Goal: Task Accomplishment & Management: Manage account settings

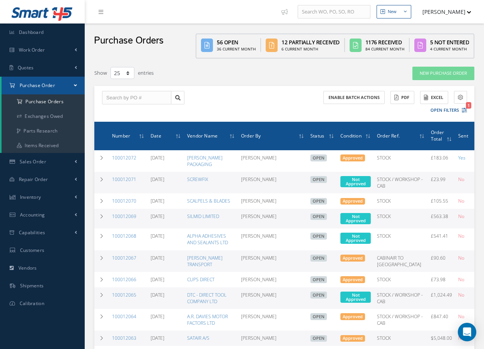
select select "25"
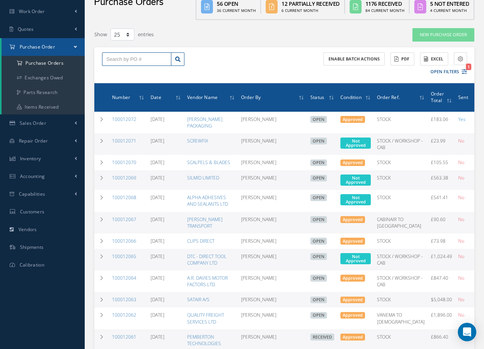
click at [122, 59] on input "text" at bounding box center [136, 59] width 69 height 14
type input "100012021"
click at [119, 75] on span "100012021" at bounding box center [117, 72] width 23 height 5
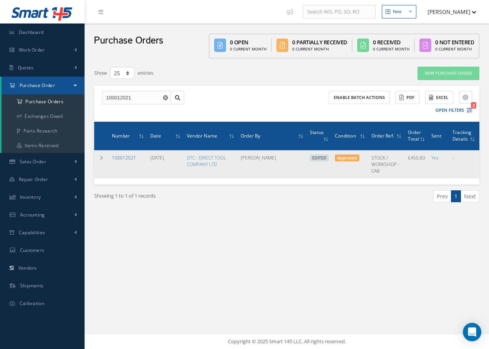
click at [129, 157] on link "100012021" at bounding box center [124, 157] width 24 height 7
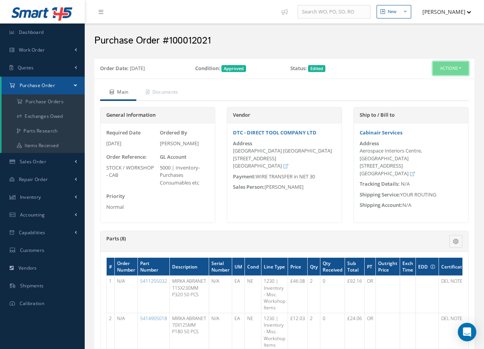
click at [452, 70] on button "Actions" at bounding box center [450, 68] width 36 height 13
click at [424, 46] on h2 "Purchase Order #100012021" at bounding box center [284, 41] width 380 height 12
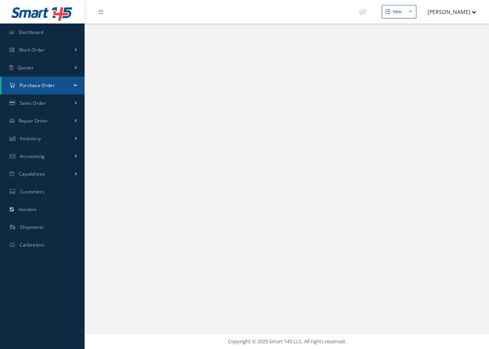
select select "25"
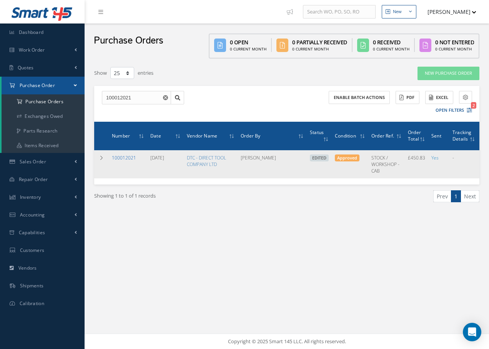
click at [120, 157] on link "100012021" at bounding box center [124, 157] width 24 height 7
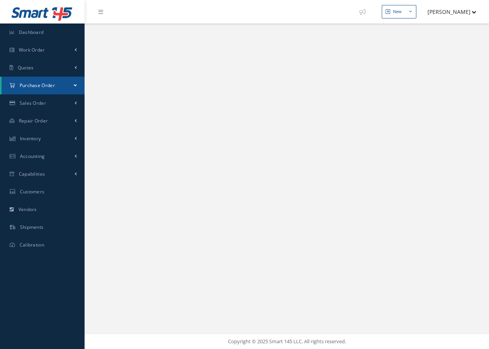
select select "25"
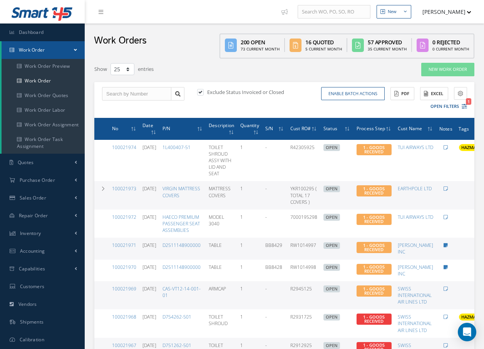
select select "25"
click at [113, 90] on input "text" at bounding box center [136, 94] width 69 height 14
type input "100012021"
click at [176, 93] on icon at bounding box center [177, 93] width 5 height 5
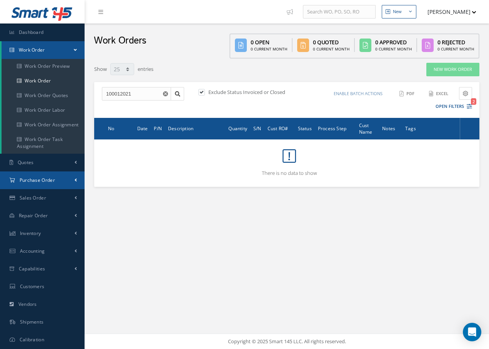
click at [36, 178] on span "Purchase Order" at bounding box center [37, 180] width 35 height 7
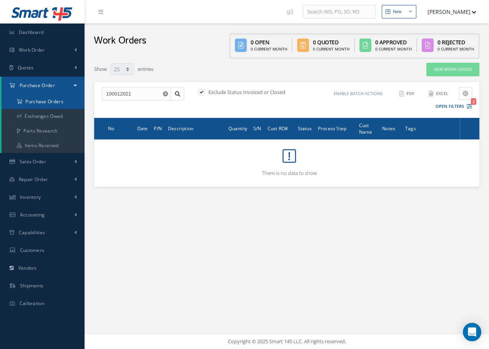
click at [49, 100] on a=1&status_id=2&status_id=3&status_id=5&collapsedFilters"] "Purchase Orders" at bounding box center [43, 101] width 83 height 15
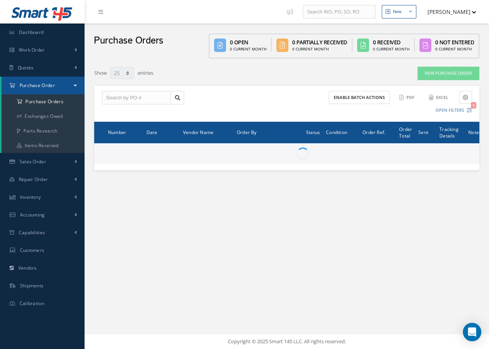
select select "25"
click at [104, 95] on input "text" at bounding box center [136, 98] width 69 height 14
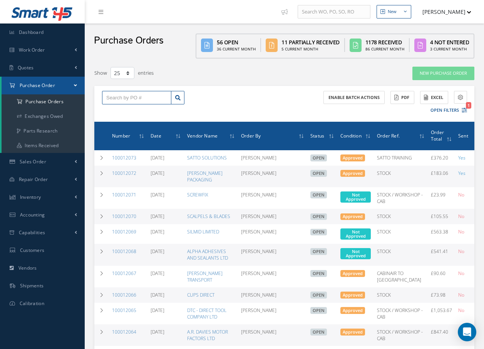
type input "1"
type input "100012120"
click at [178, 98] on icon at bounding box center [177, 97] width 5 height 5
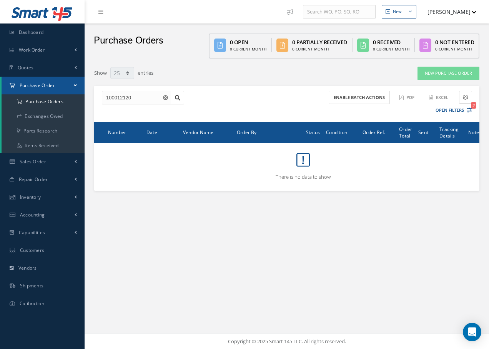
click at [165, 98] on icon "Reset" at bounding box center [165, 97] width 5 height 5
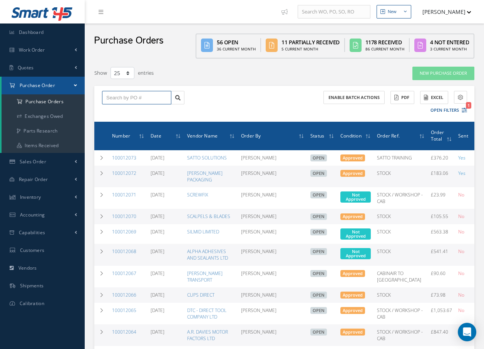
click at [149, 97] on input "text" at bounding box center [136, 98] width 69 height 14
click at [125, 112] on span "100012021" at bounding box center [117, 110] width 23 height 5
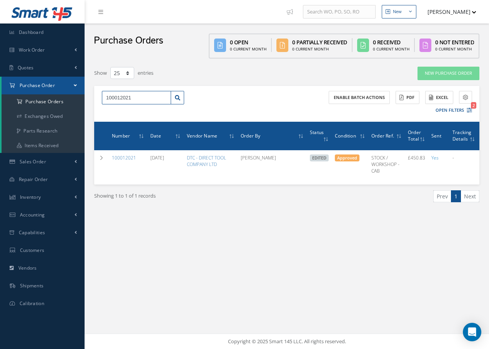
click at [139, 97] on input "100012021" at bounding box center [136, 98] width 69 height 14
type input "1"
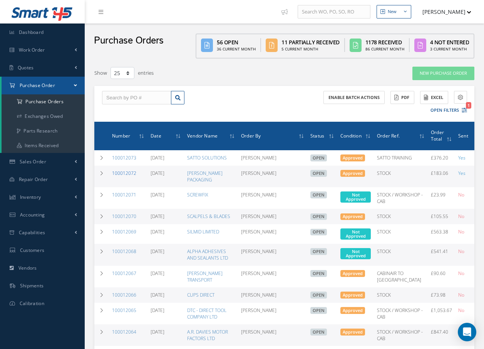
click at [121, 176] on link "100012072" at bounding box center [124, 173] width 24 height 7
select select "25"
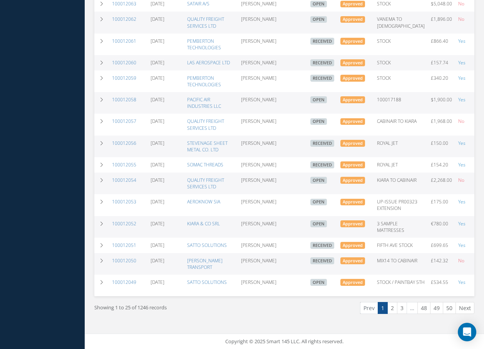
scroll to position [400, 0]
click at [390, 308] on link "2" at bounding box center [392, 308] width 10 height 12
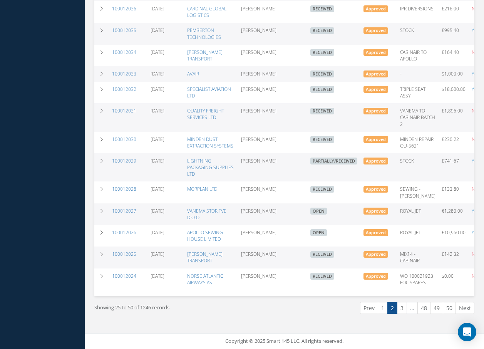
scroll to position [416, 0]
click at [399, 307] on link "3" at bounding box center [402, 308] width 10 height 12
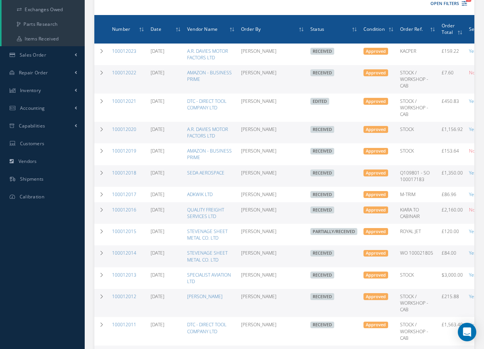
scroll to position [0, 0]
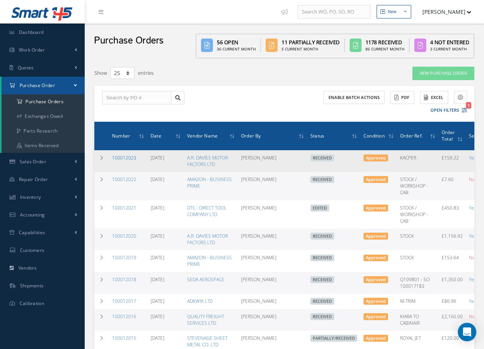
click at [123, 158] on link "100012023" at bounding box center [124, 157] width 24 height 7
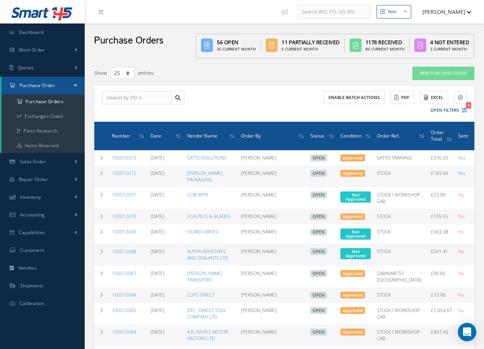
select select "25"
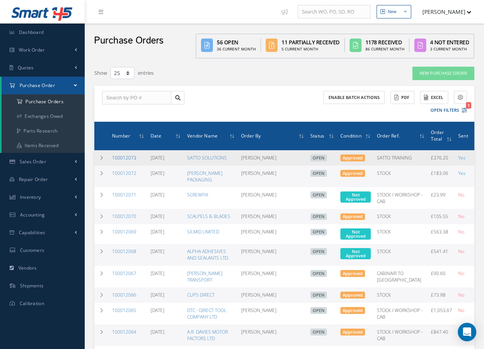
click at [114, 156] on link "100012073" at bounding box center [124, 157] width 24 height 7
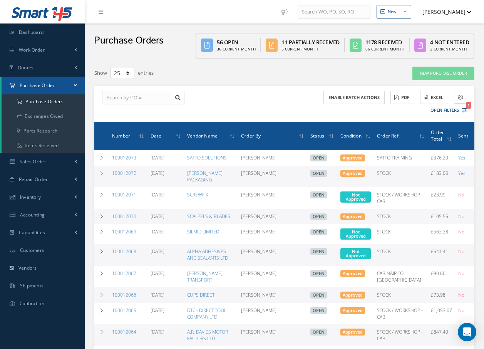
select select "25"
click at [165, 95] on input "text" at bounding box center [136, 98] width 69 height 14
type input "100012021"
click at [121, 111] on span "100012021" at bounding box center [117, 110] width 23 height 5
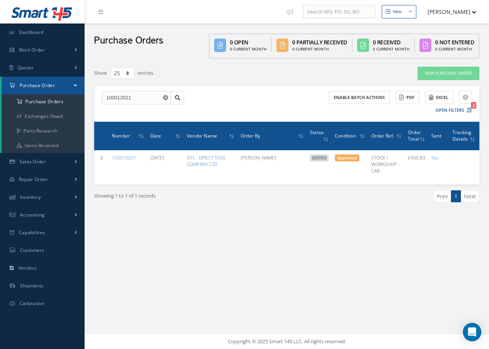
click at [166, 97] on use "Reset" at bounding box center [165, 97] width 5 height 5
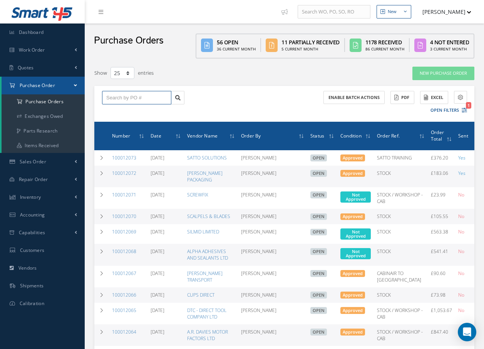
click at [145, 96] on input "text" at bounding box center [136, 98] width 69 height 14
click at [180, 97] on icon at bounding box center [177, 97] width 5 height 5
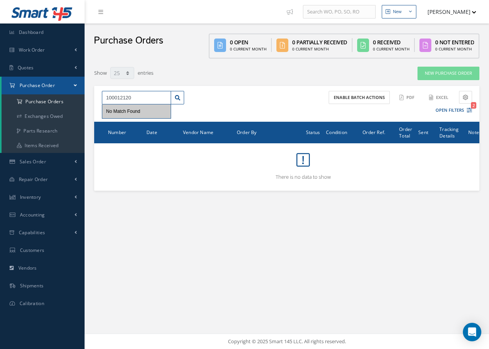
click at [149, 98] on input "100012120" at bounding box center [136, 98] width 69 height 14
type input "100012021"
click at [133, 109] on div "100012021" at bounding box center [136, 111] width 61 height 8
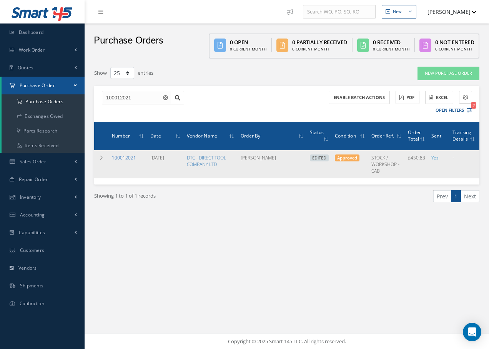
click at [118, 157] on link "100012021" at bounding box center [124, 157] width 24 height 7
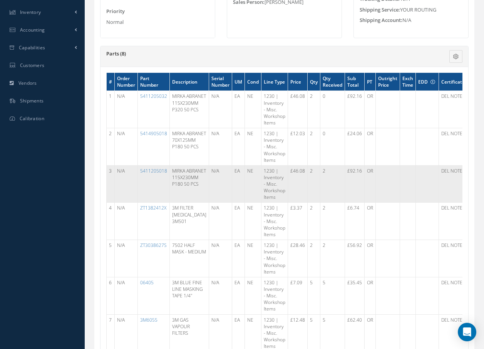
scroll to position [173, 0]
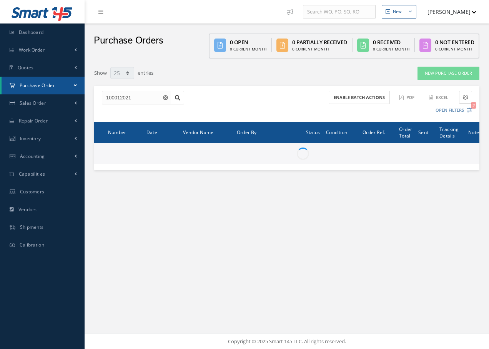
select select "25"
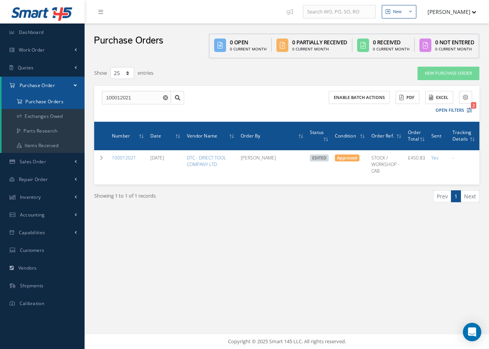
click at [43, 103] on a=1&status_id=2&status_id=3&status_id=5&collapsedFilters"] "Purchase Orders" at bounding box center [43, 101] width 83 height 15
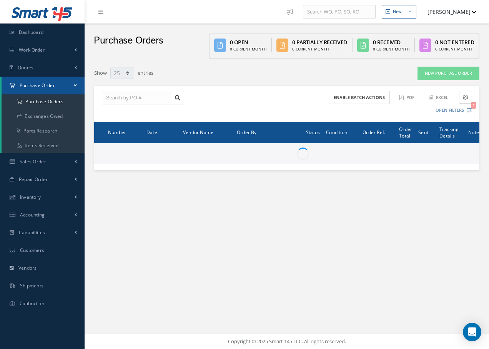
select select "25"
click at [119, 98] on input "text" at bounding box center [136, 98] width 69 height 14
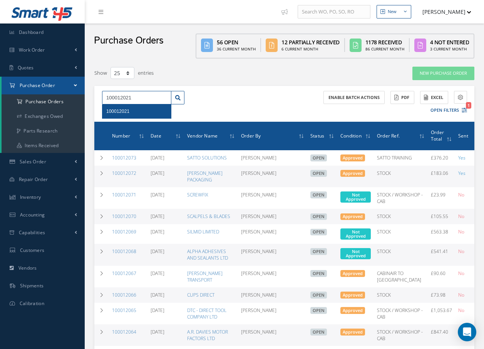
type input "100012021"
click at [137, 112] on div "100012021" at bounding box center [136, 111] width 61 height 8
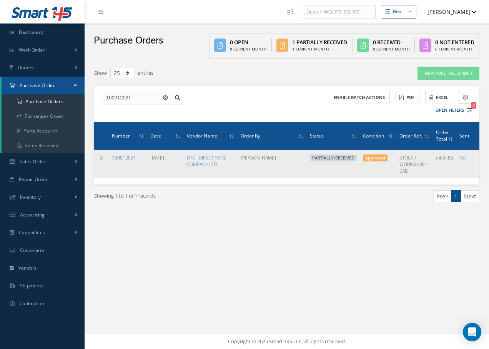
click at [128, 158] on link "100012021" at bounding box center [124, 157] width 24 height 7
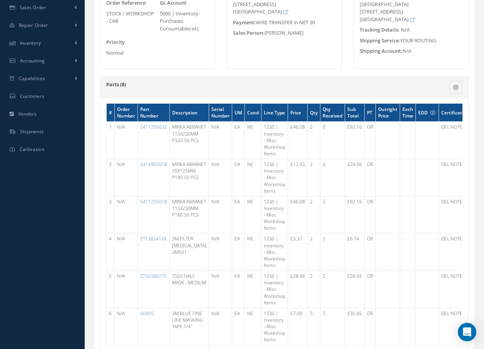
scroll to position [38, 0]
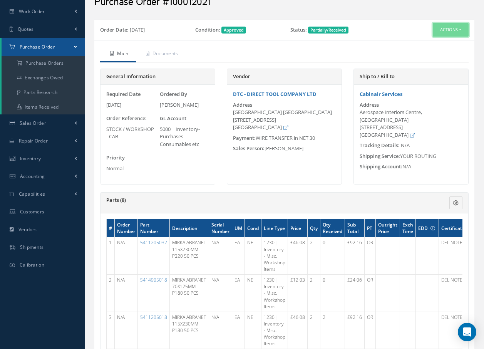
click at [461, 29] on button "Actions" at bounding box center [450, 29] width 36 height 13
click at [462, 29] on button "Actions" at bounding box center [450, 29] width 36 height 13
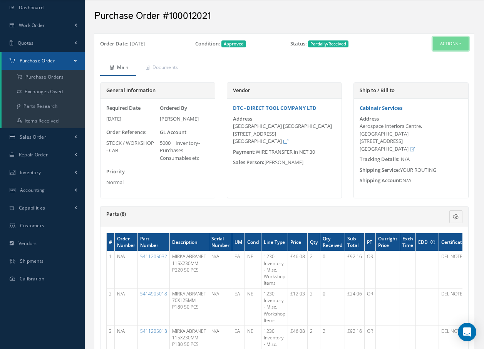
scroll to position [19, 0]
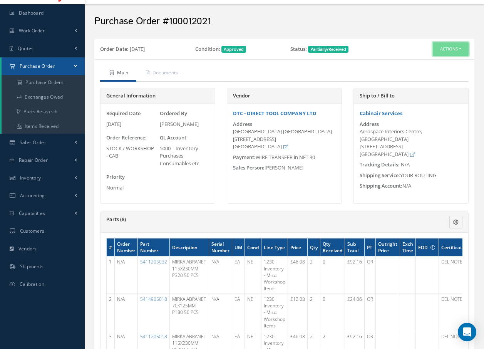
click at [450, 48] on button "Actions" at bounding box center [450, 48] width 36 height 13
click at [436, 63] on link "Receive" at bounding box center [438, 63] width 62 height 10
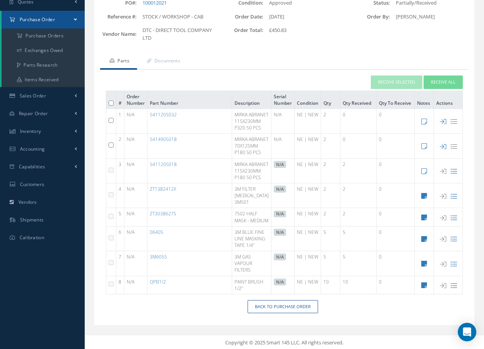
scroll to position [77, 0]
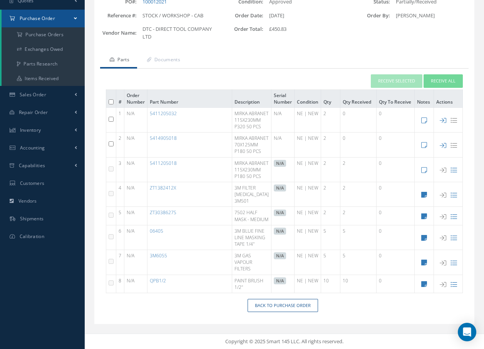
click at [112, 117] on input "checkbox" at bounding box center [110, 119] width 5 height 5
checkbox input "true"
click at [393, 74] on button "Receive Selected" at bounding box center [396, 80] width 52 height 13
type input "[DATE]"
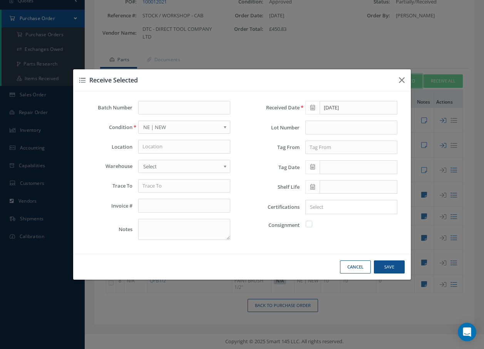
scroll to position [67, 0]
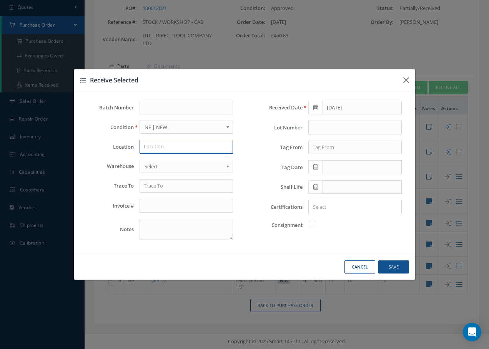
click at [197, 148] on input "text" at bounding box center [186, 147] width 93 height 14
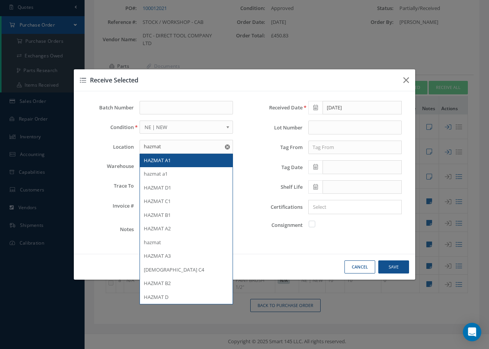
click at [178, 157] on div "HAZMAT A1" at bounding box center [186, 160] width 93 height 14
type input "HAZMAT A1"
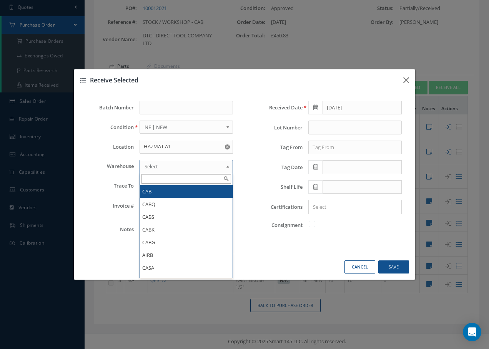
click at [177, 165] on span "Select" at bounding box center [184, 166] width 78 height 9
type input "cab"
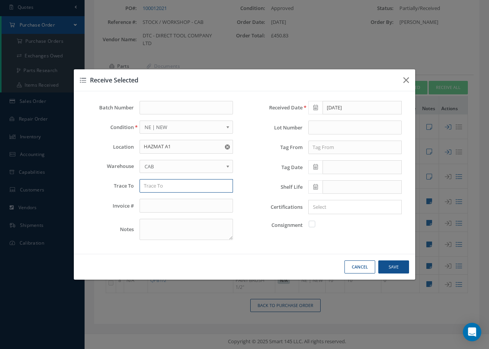
click at [172, 191] on input "text" at bounding box center [186, 186] width 93 height 14
click at [158, 198] on span "DIRECT TOOL COMPANY" at bounding box center [172, 198] width 56 height 7
type input "DIRECT TOOL COMPANY"
click at [326, 149] on input "text" at bounding box center [355, 147] width 93 height 14
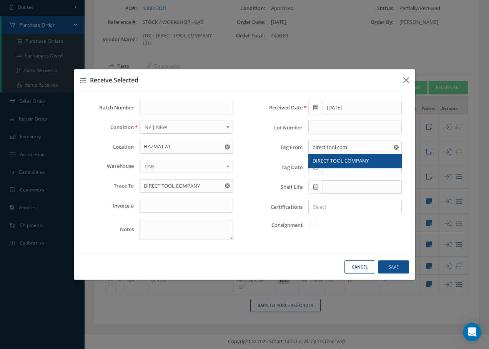
click at [319, 161] on span "DIRECT TOOL COMPANY" at bounding box center [341, 160] width 56 height 7
type input "DIRECT TOOL COMPANY"
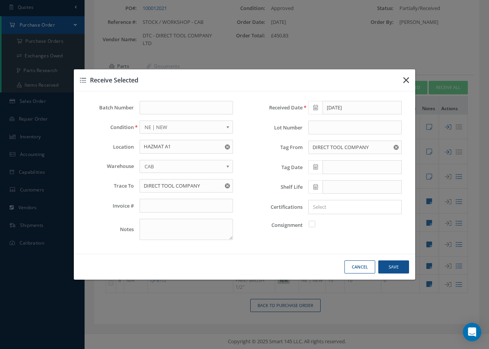
click at [406, 78] on icon "button" at bounding box center [407, 79] width 6 height 9
checkbox input "false"
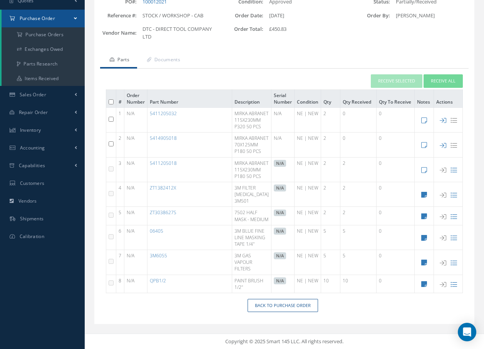
scroll to position [100, 0]
click at [299, 305] on link "Back to Purchase Order" at bounding box center [282, 305] width 70 height 13
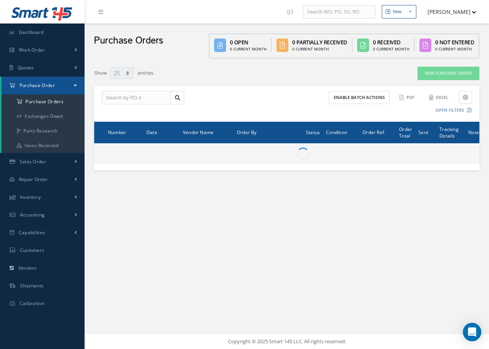
select select "25"
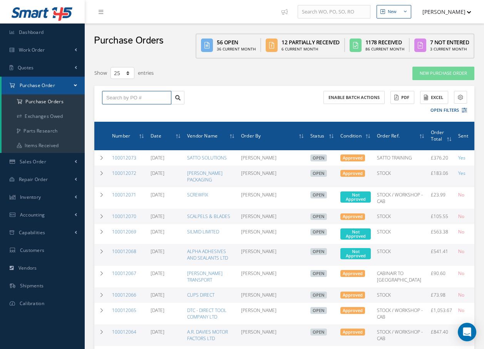
click at [127, 99] on input "text" at bounding box center [136, 98] width 69 height 14
type input "100012021"
click at [155, 115] on div "100012021" at bounding box center [136, 111] width 68 height 14
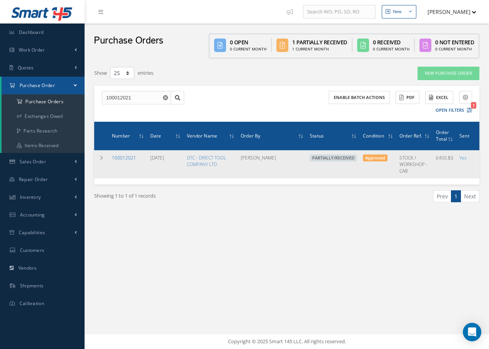
click at [125, 157] on link "100012021" at bounding box center [124, 157] width 24 height 7
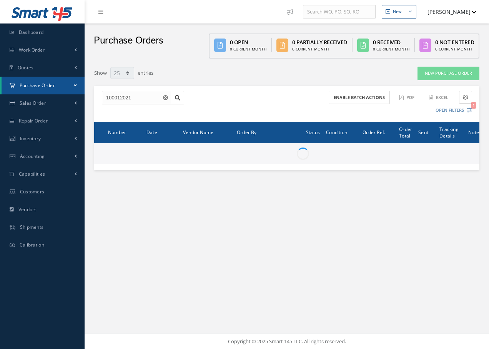
select select "25"
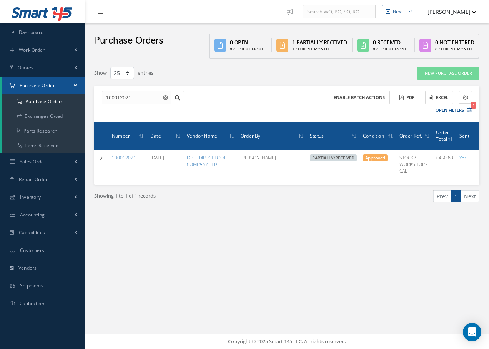
click at [34, 85] on span "Purchase Order" at bounding box center [37, 85] width 35 height 7
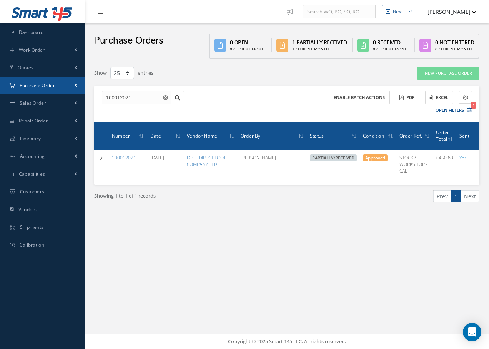
click at [35, 85] on span "Purchase Order" at bounding box center [37, 85] width 35 height 7
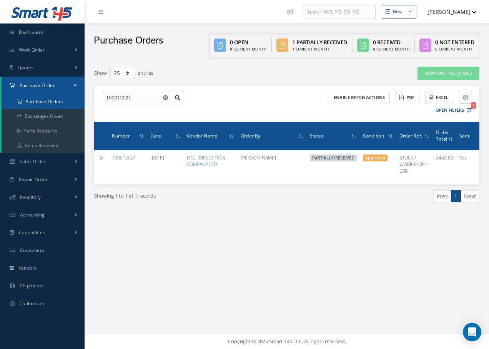
click at [34, 102] on a=1&status_id=2&status_id=3&status_id=5&collapsedFilters"] "Purchase Orders" at bounding box center [43, 101] width 83 height 15
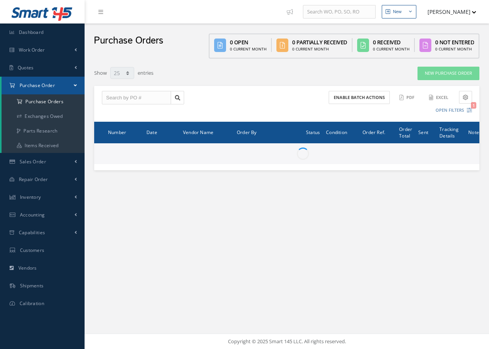
select select "25"
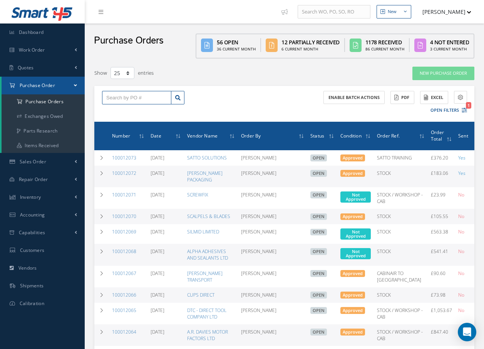
click at [122, 94] on input "text" at bounding box center [136, 98] width 69 height 14
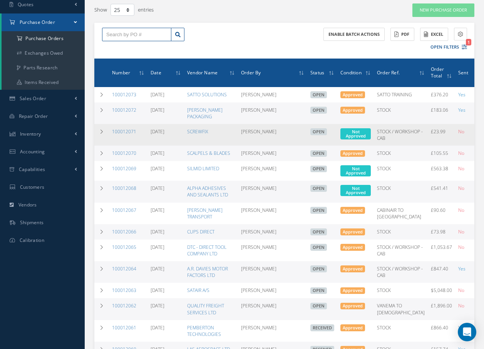
scroll to position [77, 0]
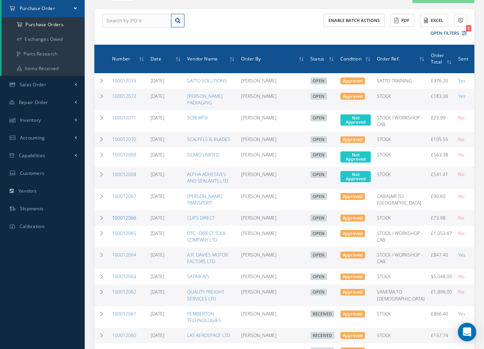
click at [130, 221] on link "100012066" at bounding box center [124, 217] width 24 height 7
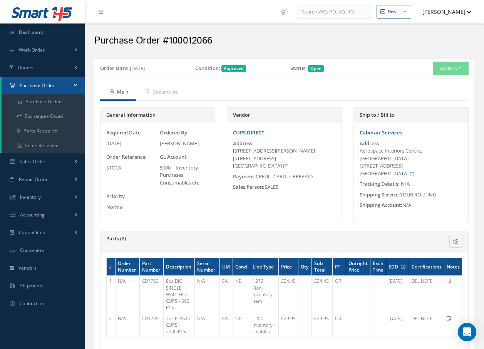
click at [431, 71] on div "Actions Receive Edit Send By Email Email History Documents Print-Outs Print Pur…" at bounding box center [426, 68] width 83 height 13
click at [437, 70] on button "Actions" at bounding box center [450, 68] width 36 height 13
click at [426, 82] on link "Receive" at bounding box center [438, 83] width 62 height 10
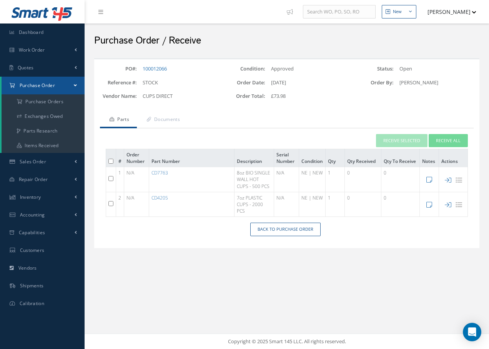
click at [110, 177] on input "checkbox" at bounding box center [110, 178] width 5 height 5
checkbox input "true"
click at [112, 204] on input "checkbox" at bounding box center [110, 203] width 5 height 5
checkbox input "true"
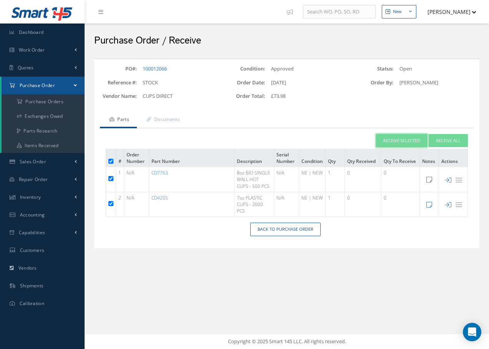
click at [417, 136] on button "Receive Selected" at bounding box center [402, 140] width 52 height 13
type input "[DATE]"
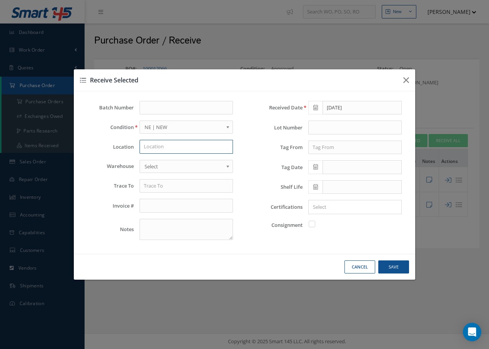
click at [151, 146] on input "text" at bounding box center [186, 147] width 93 height 14
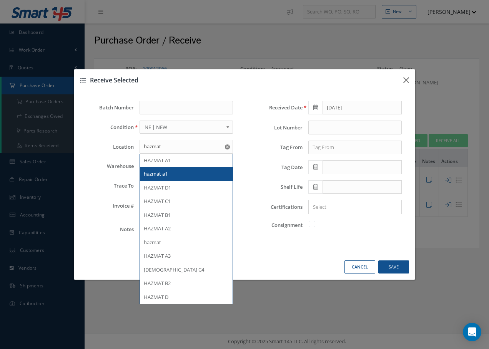
click at [167, 167] on div "hazmat a1" at bounding box center [186, 174] width 93 height 14
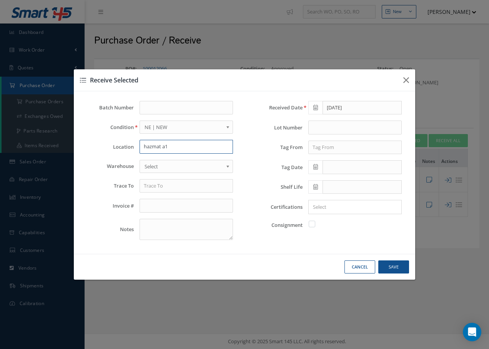
click at [174, 148] on input "hazmat a1" at bounding box center [186, 147] width 93 height 14
drag, startPoint x: 174, startPoint y: 148, endPoint x: 170, endPoint y: 148, distance: 4.2
click at [170, 148] on input "hazmat a1" at bounding box center [186, 147] width 93 height 14
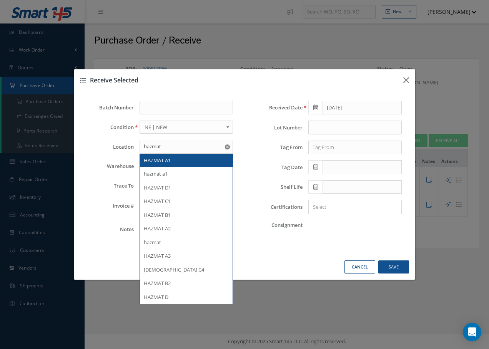
click at [172, 159] on div "HAZMAT A1" at bounding box center [186, 161] width 85 height 8
type input "HAZMAT A1"
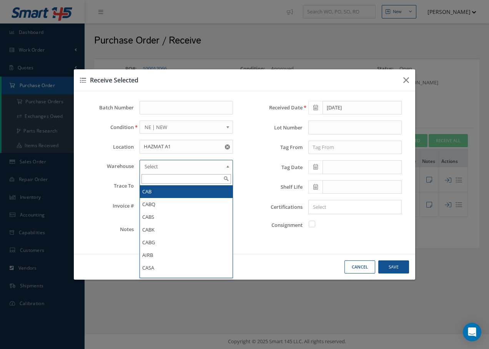
click at [171, 165] on span "Select" at bounding box center [184, 166] width 78 height 9
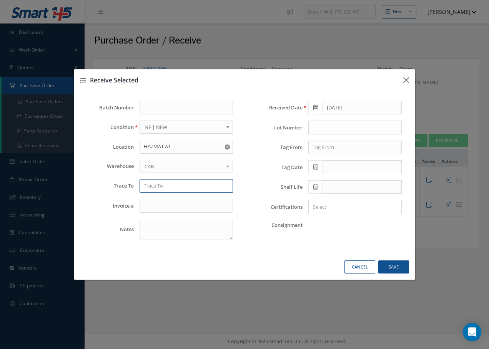
click at [170, 187] on input "text" at bounding box center [186, 186] width 93 height 14
click at [174, 198] on span "CUPS DIRECT" at bounding box center [159, 198] width 30 height 7
type input "CUPS DIRECT"
click at [325, 147] on input "text" at bounding box center [355, 147] width 93 height 14
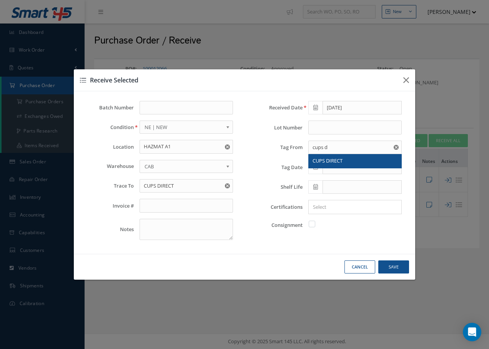
click at [337, 158] on span "CUPS DIRECT" at bounding box center [328, 160] width 30 height 7
type input "CUPS DIRECT"
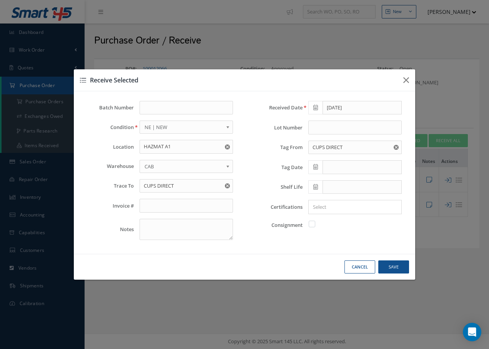
click at [313, 166] on span at bounding box center [316, 167] width 14 height 14
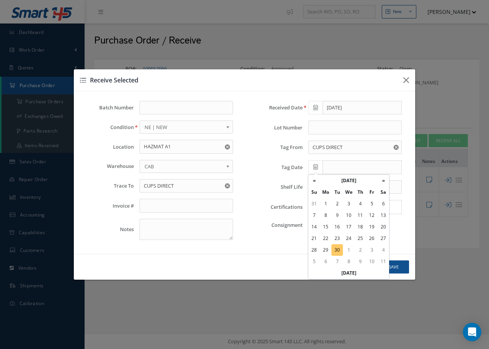
click at [336, 250] on td "30" at bounding box center [338, 250] width 12 height 12
type input "09/30/2025"
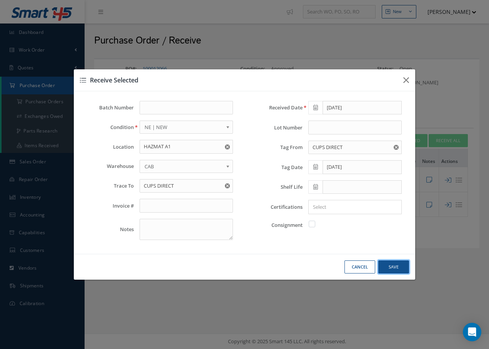
click at [384, 267] on button "Save" at bounding box center [394, 266] width 31 height 13
checkbox input "false"
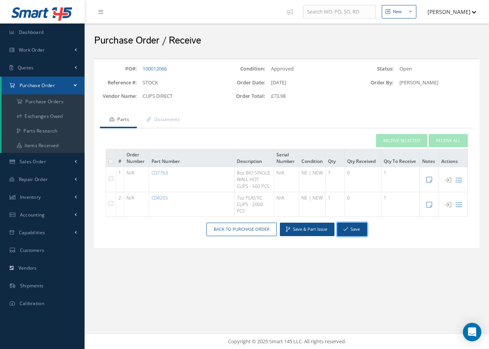
click at [351, 228] on button "Save" at bounding box center [352, 228] width 30 height 13
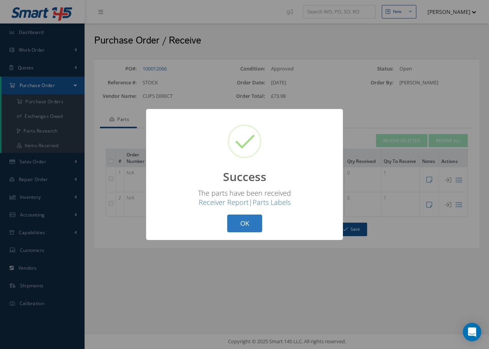
click at [259, 221] on button "OK" at bounding box center [244, 223] width 35 height 18
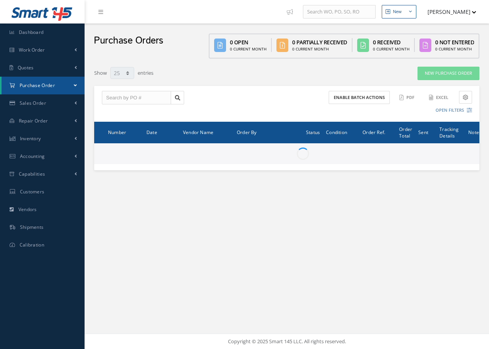
select select "25"
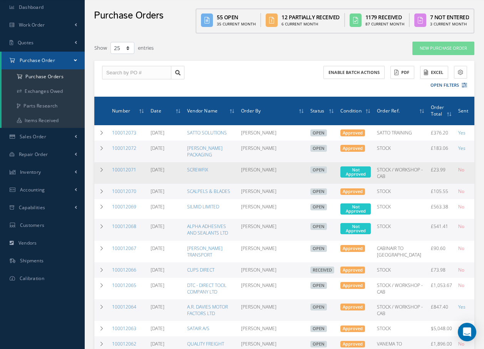
scroll to position [38, 0]
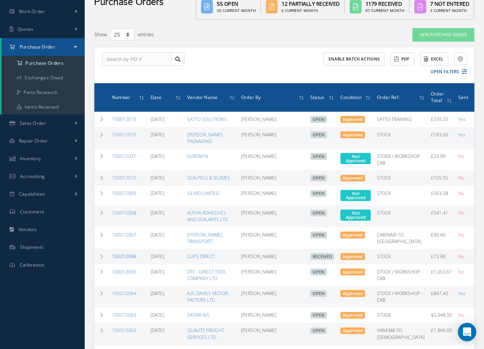
click at [120, 259] on link "100012066" at bounding box center [124, 256] width 24 height 7
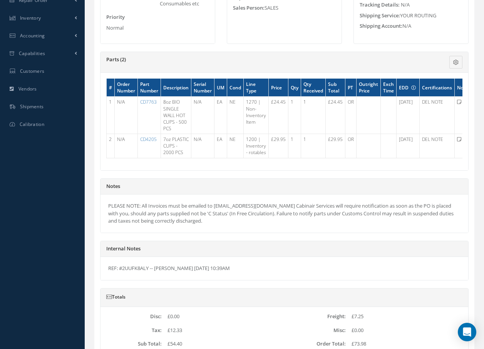
scroll to position [192, 0]
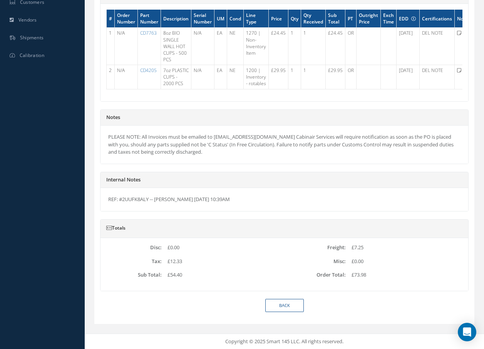
click at [177, 139] on div "PLEASE NOTE: All Invoices must be emailed to Accounts@cab.aero Cabinair Service…" at bounding box center [283, 144] width 367 height 38
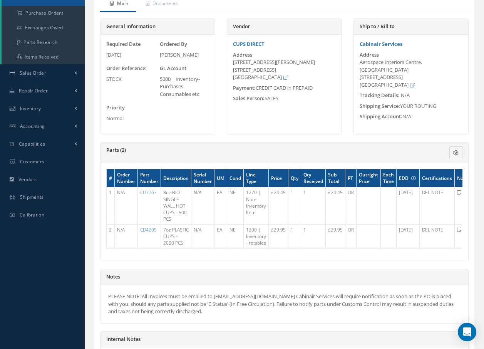
scroll to position [0, 0]
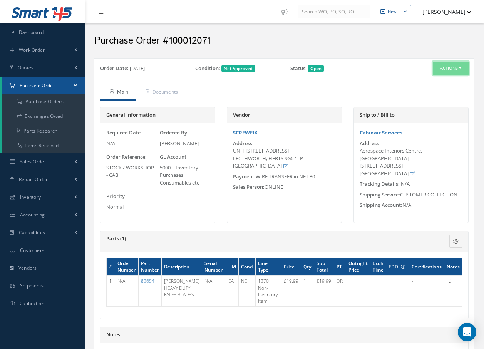
click at [439, 68] on button "Actions" at bounding box center [450, 68] width 36 height 13
click at [417, 47] on div "Purchase Order #100012071" at bounding box center [283, 38] width 391 height 23
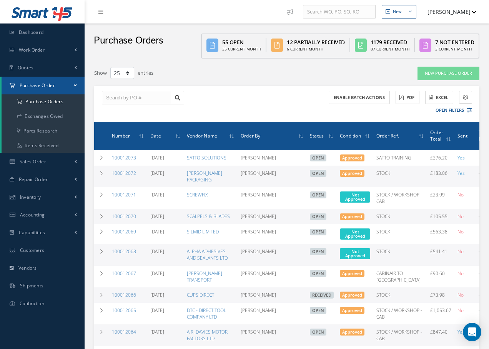
select select "25"
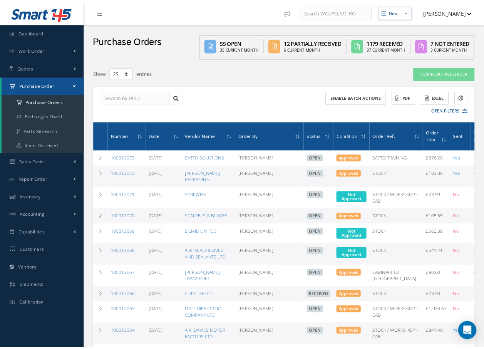
scroll to position [38, 0]
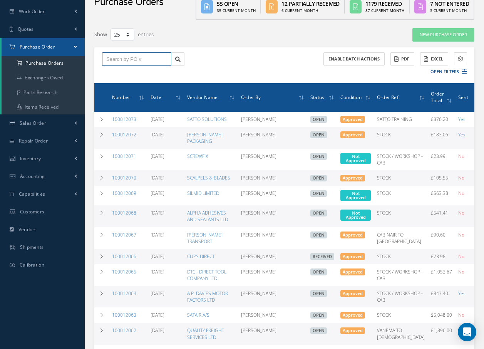
click at [137, 60] on input "text" at bounding box center [136, 59] width 69 height 14
type input "100012021"
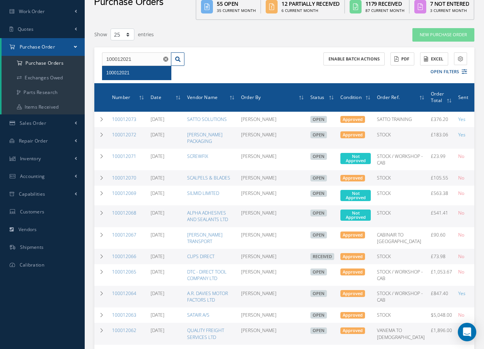
click at [131, 73] on div "100012021" at bounding box center [136, 73] width 61 height 8
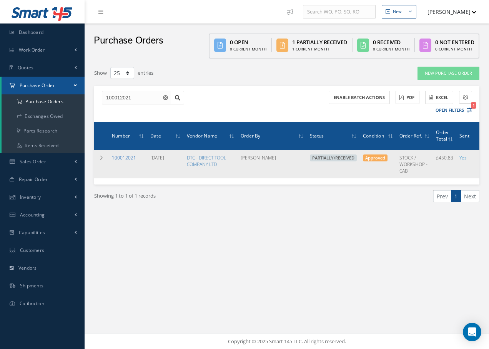
click at [128, 159] on link "100012021" at bounding box center [124, 157] width 24 height 7
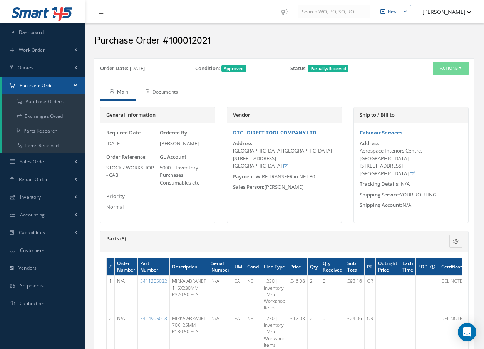
click at [175, 92] on link "Documents" at bounding box center [161, 93] width 50 height 16
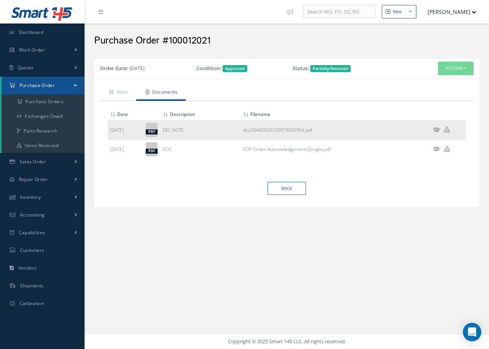
click at [436, 130] on icon at bounding box center [437, 130] width 7 height 6
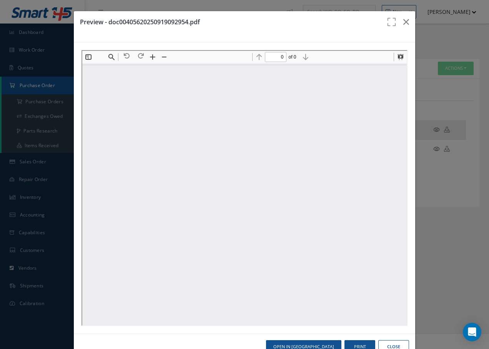
type input "1"
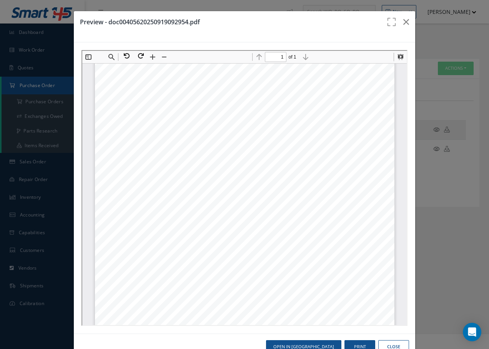
scroll to position [38, 0]
click at [366, 344] on button "Print" at bounding box center [360, 346] width 31 height 13
click at [404, 20] on icon "button" at bounding box center [407, 21] width 6 height 9
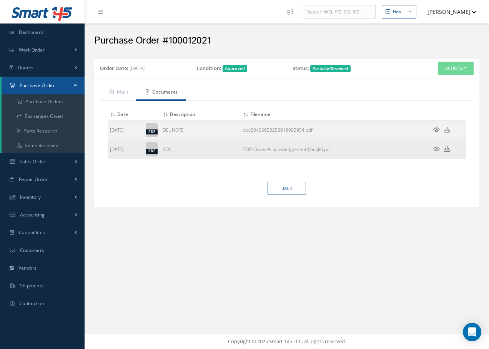
click at [437, 148] on icon at bounding box center [437, 149] width 7 height 6
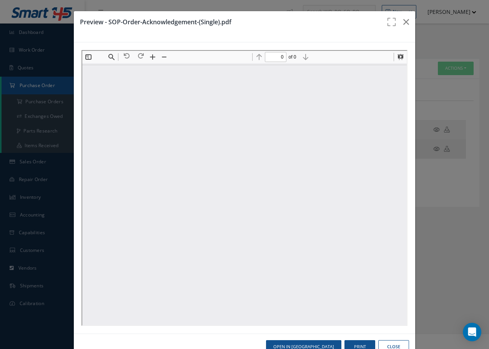
scroll to position [0, 0]
type input "1"
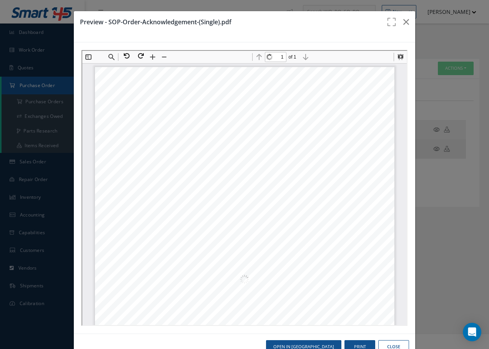
scroll to position [4, 0]
click at [404, 22] on icon "button" at bounding box center [407, 21] width 6 height 9
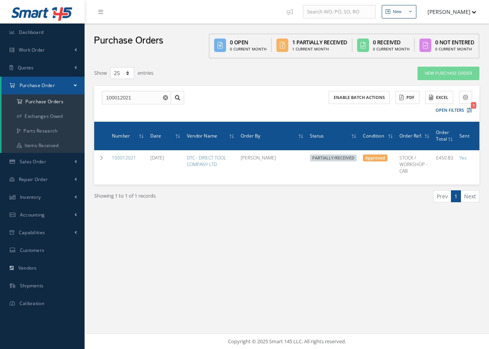
select select "25"
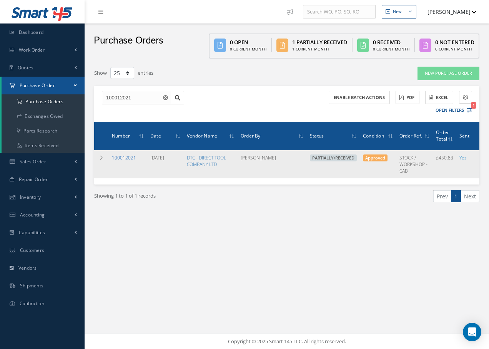
click at [125, 156] on link "100012021" at bounding box center [124, 157] width 24 height 7
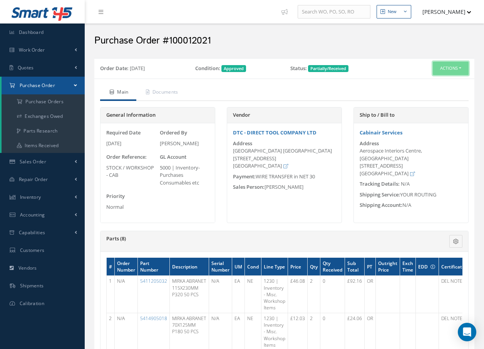
click at [442, 69] on button "Actions" at bounding box center [450, 68] width 36 height 13
click at [435, 82] on link "Receive" at bounding box center [438, 83] width 62 height 10
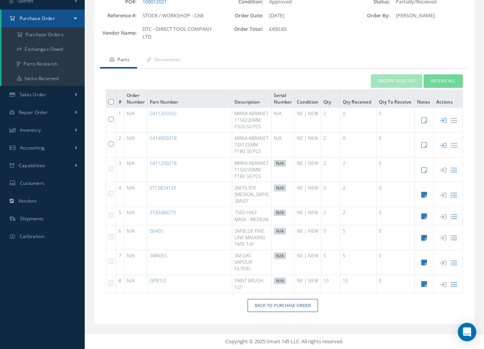
scroll to position [77, 0]
click at [111, 143] on input "checkbox" at bounding box center [110, 143] width 5 height 5
checkbox input "true"
click at [111, 109] on td at bounding box center [111, 119] width 10 height 25
click at [111, 117] on input "checkbox" at bounding box center [110, 119] width 5 height 5
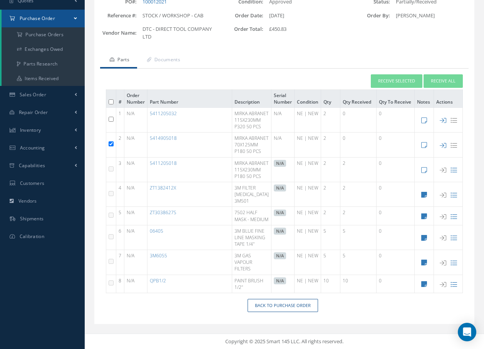
checkbox input "true"
click at [390, 74] on button "Receive Selected" at bounding box center [396, 80] width 52 height 13
type input "[DATE]"
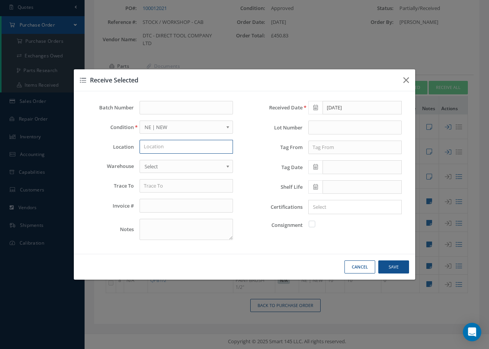
click at [191, 147] on input "text" at bounding box center [186, 147] width 93 height 14
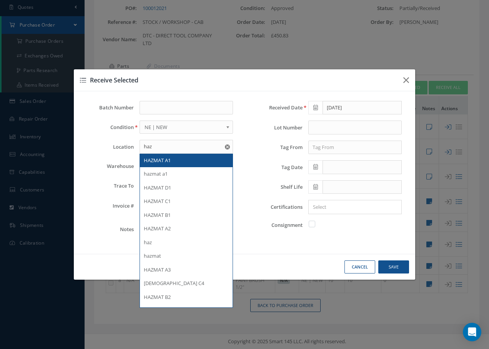
click at [178, 157] on div "HAZMAT A1" at bounding box center [186, 161] width 85 height 8
type input "HAZMAT A1"
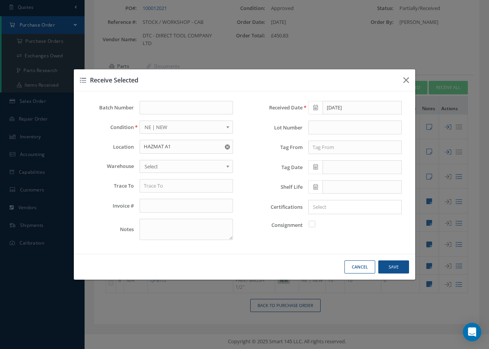
click at [177, 163] on span "Select" at bounding box center [184, 166] width 78 height 9
click at [168, 189] on input "text" at bounding box center [186, 186] width 93 height 14
click at [170, 197] on span "DIRECT TOOL COMPANY" at bounding box center [172, 198] width 56 height 7
type input "DIRECT TOOL COMPANY"
click at [352, 149] on input "text" at bounding box center [355, 147] width 93 height 14
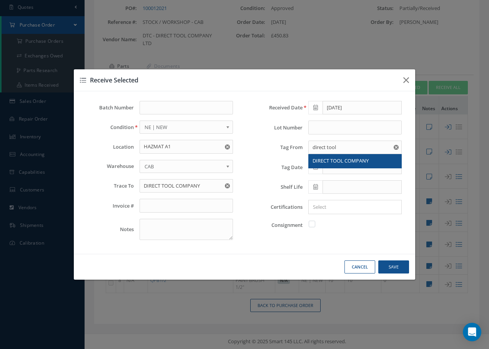
click at [348, 159] on span "DIRECT TOOL COMPANY" at bounding box center [341, 160] width 56 height 7
type input "DIRECT TOOL COMPANY"
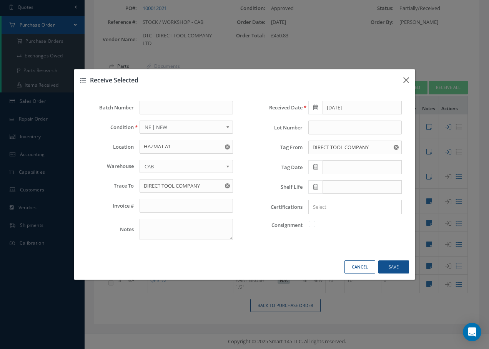
click at [316, 167] on icon at bounding box center [316, 166] width 5 height 5
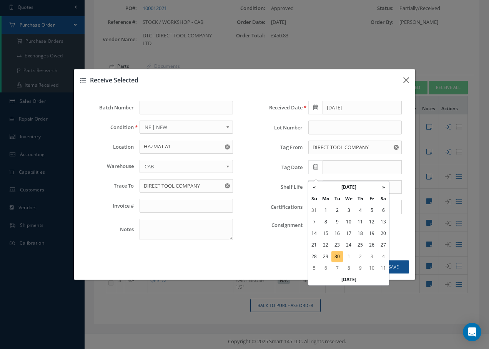
click at [339, 250] on td "30" at bounding box center [338, 256] width 12 height 12
type input "[DATE]"
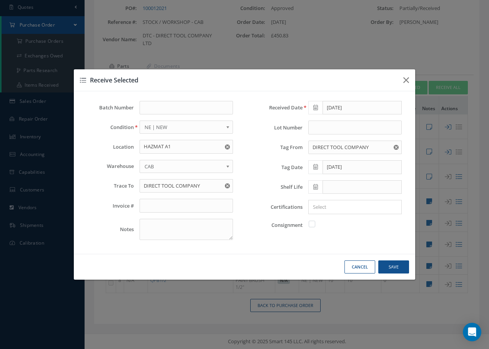
click at [344, 205] on input "Search for option" at bounding box center [354, 207] width 88 height 8
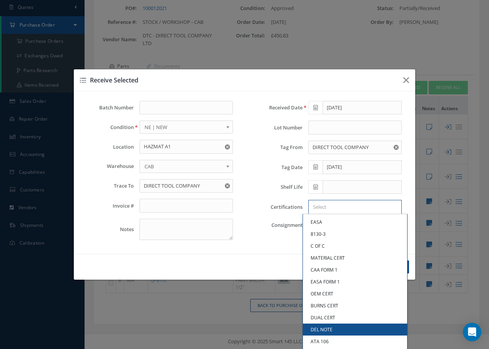
click at [325, 327] on link "DEL NOTE" at bounding box center [355, 329] width 104 height 12
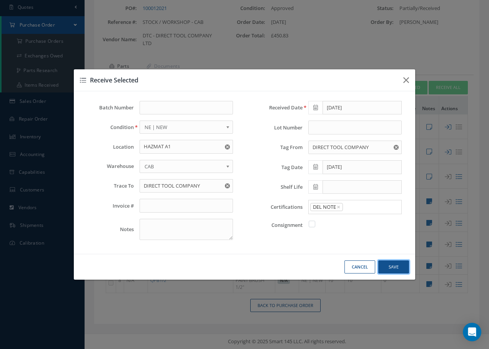
click at [395, 267] on button "Save" at bounding box center [394, 266] width 31 height 13
checkbox input "false"
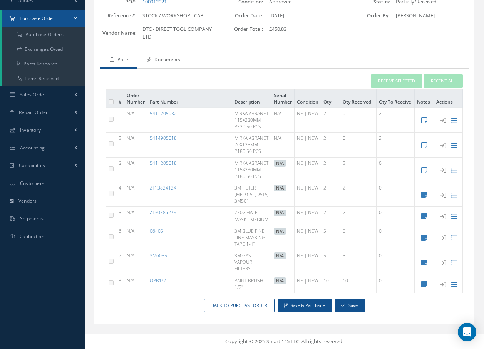
click at [165, 60] on link "Documents" at bounding box center [162, 60] width 51 height 16
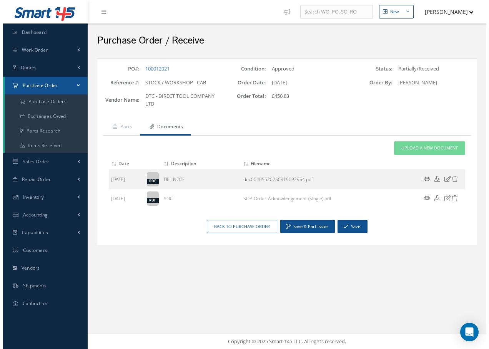
scroll to position [0, 0]
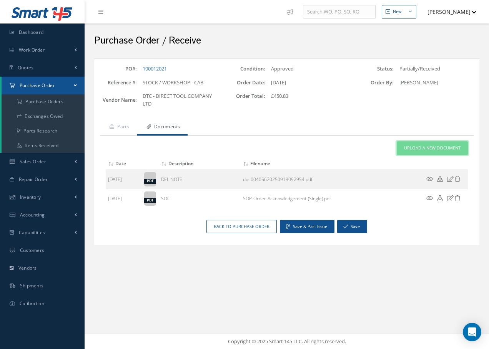
click at [422, 148] on span "Upload a New Document" at bounding box center [432, 148] width 57 height 7
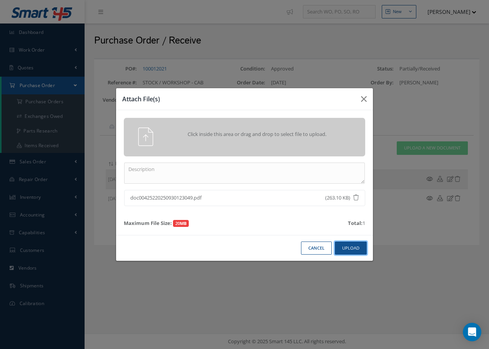
click at [348, 247] on button "Upload" at bounding box center [351, 247] width 32 height 13
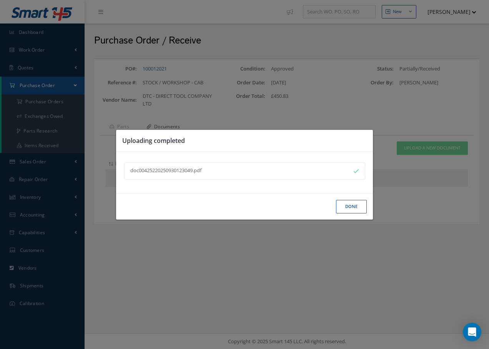
click at [202, 170] on div "doc00425220250930123049.pdf" at bounding box center [236, 171] width 212 height 8
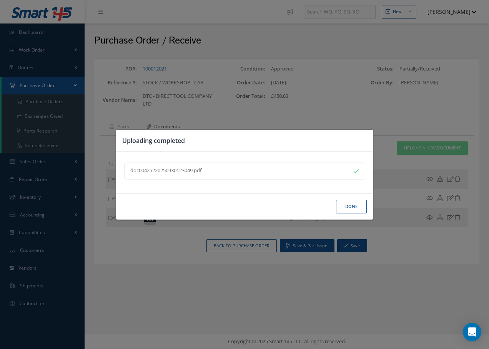
click at [344, 203] on button "Done" at bounding box center [351, 206] width 31 height 13
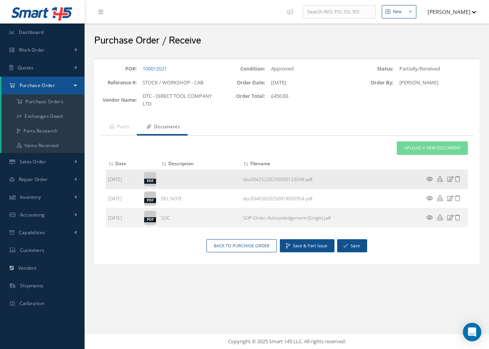
click at [450, 178] on icon at bounding box center [450, 179] width 7 height 6
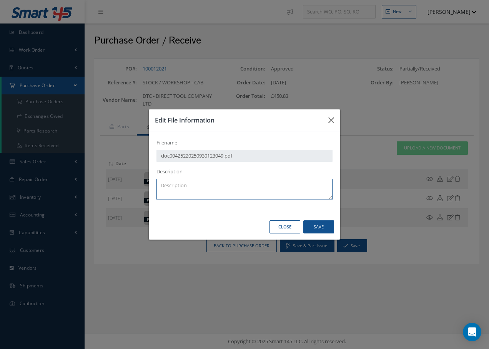
click at [293, 190] on textarea at bounding box center [245, 188] width 176 height 21
type textarea "DEL NOTE"
click at [312, 225] on button "Save" at bounding box center [319, 226] width 31 height 13
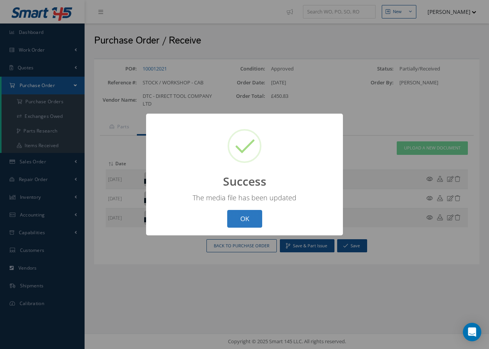
click at [235, 214] on button "OK" at bounding box center [244, 219] width 35 height 18
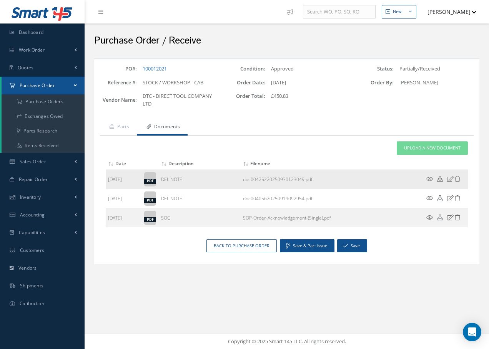
click at [429, 178] on icon at bounding box center [430, 179] width 7 height 6
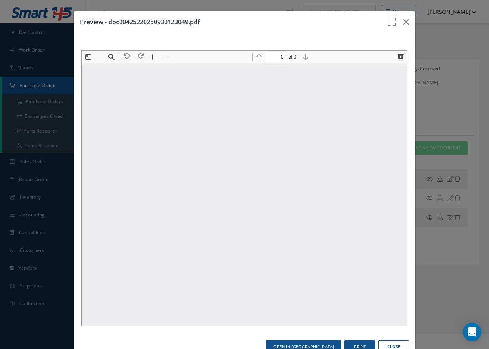
type input "1"
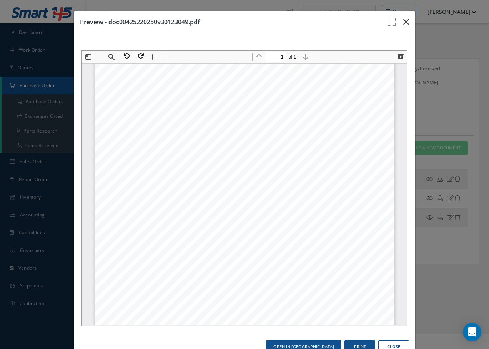
click at [404, 19] on icon "button" at bounding box center [407, 21] width 6 height 9
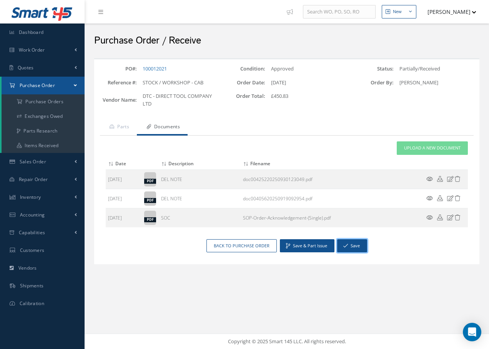
click at [355, 246] on button "Save" at bounding box center [352, 245] width 30 height 13
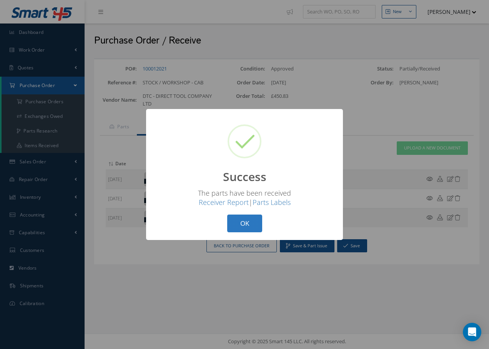
click at [248, 223] on button "OK" at bounding box center [244, 223] width 35 height 18
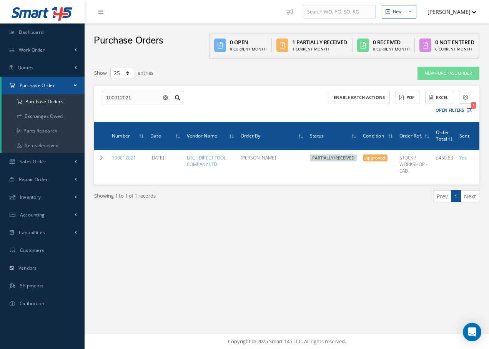
select select "25"
